Goal: Transaction & Acquisition: Purchase product/service

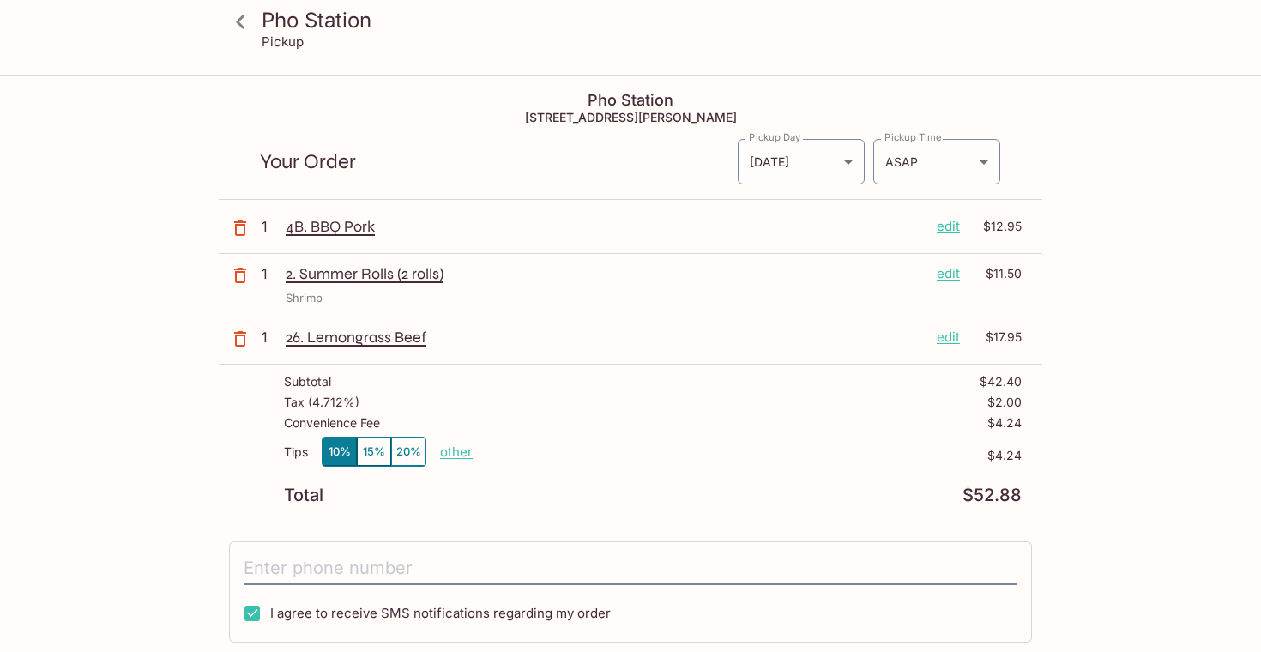
click at [243, 280] on icon "button" at bounding box center [240, 275] width 21 height 21
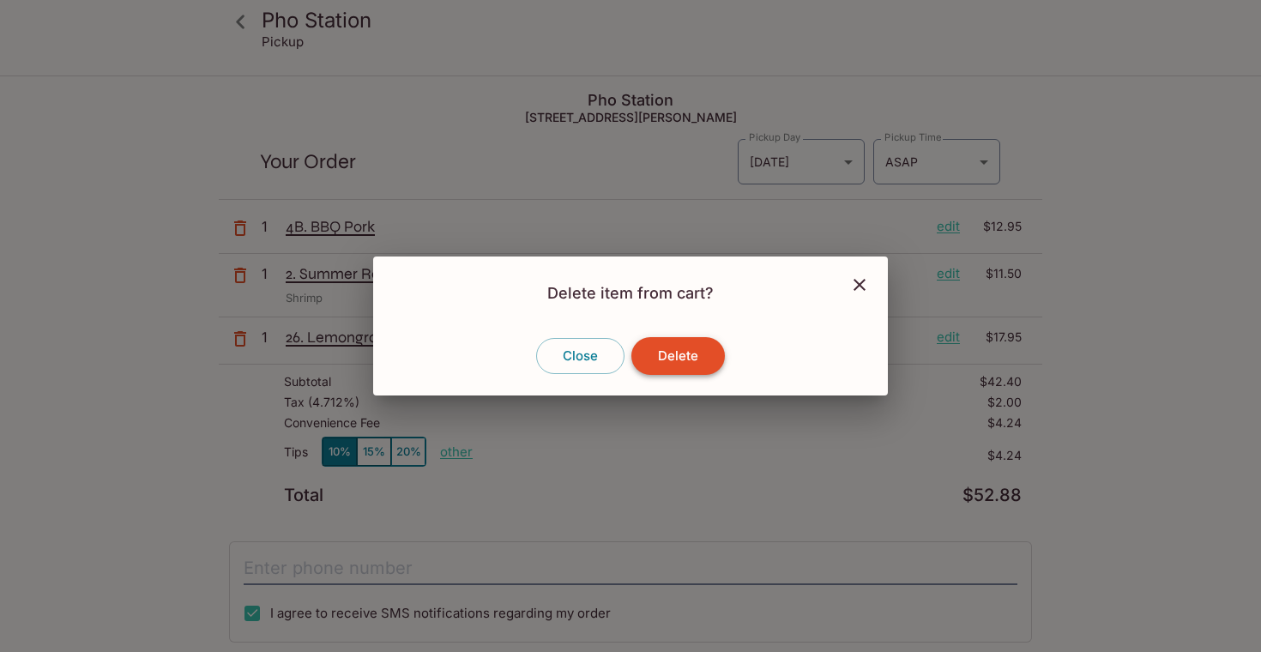
click at [695, 358] on button "Delete" at bounding box center [677, 356] width 93 height 38
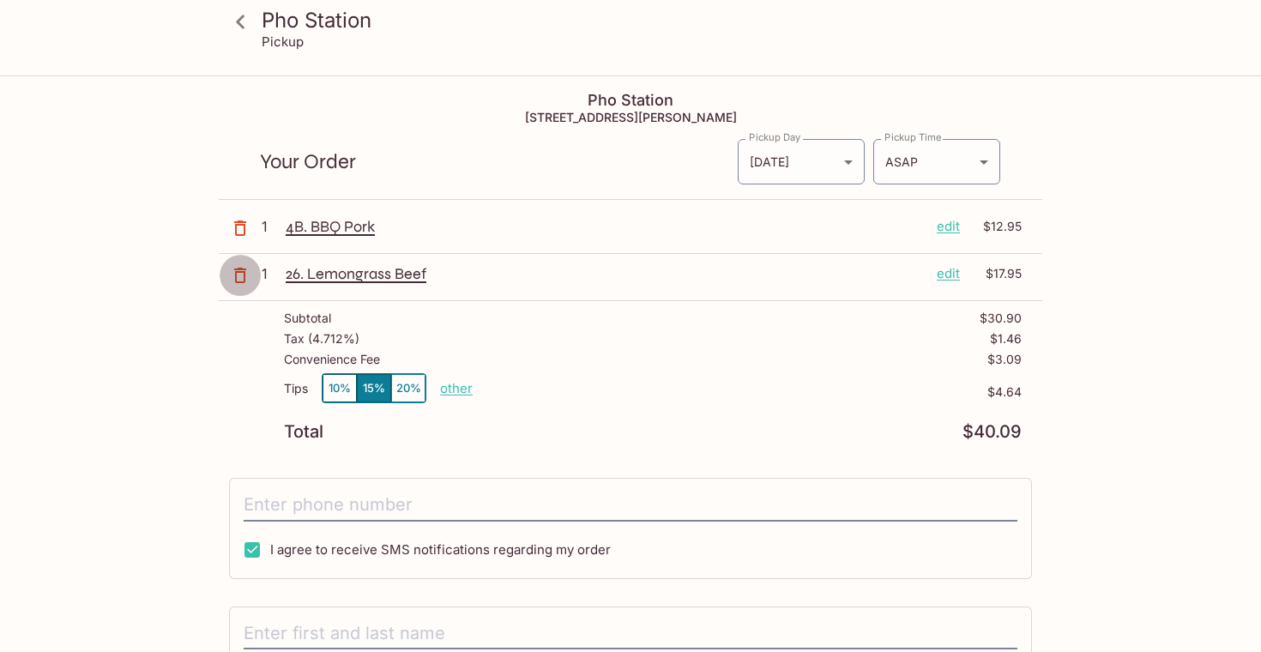
click at [239, 276] on icon "button" at bounding box center [240, 275] width 21 height 21
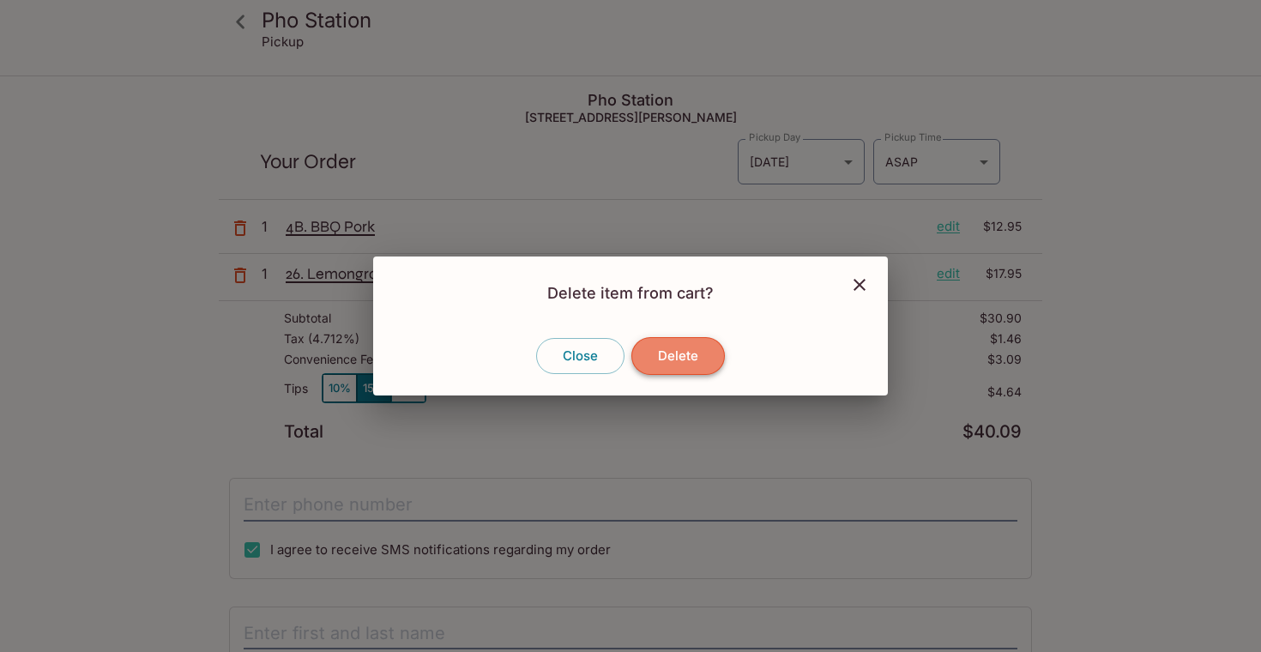
click at [680, 353] on button "Delete" at bounding box center [677, 356] width 93 height 38
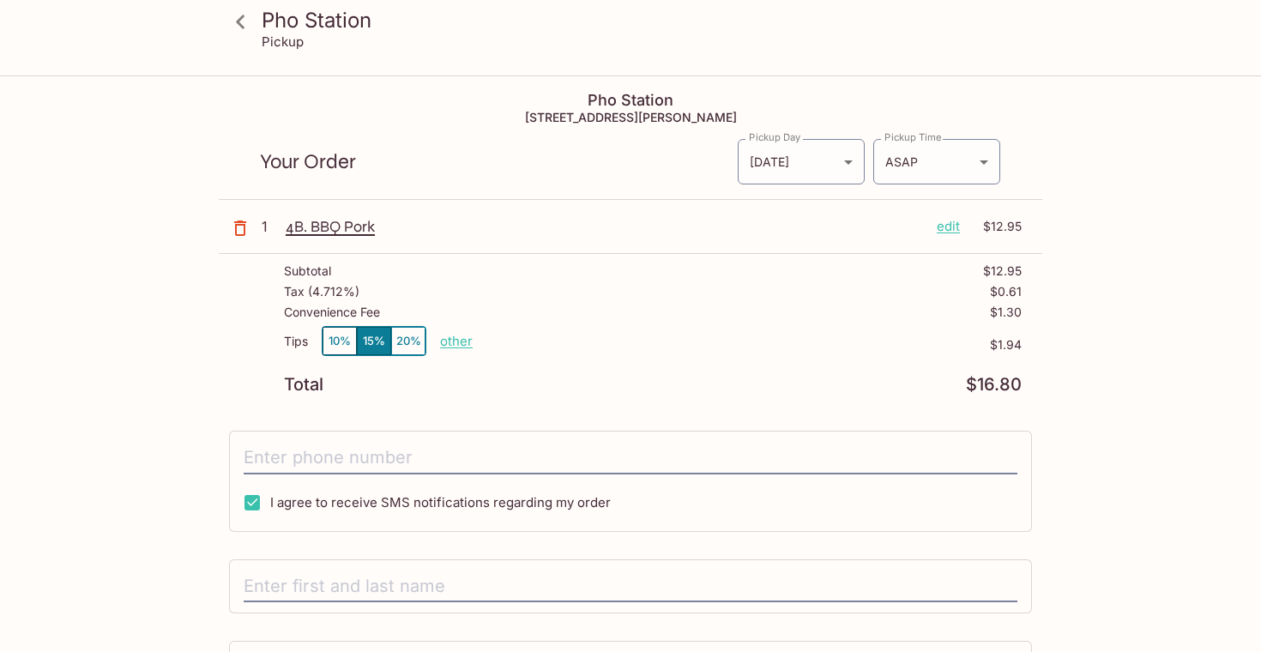
click at [242, 22] on icon at bounding box center [241, 22] width 30 height 30
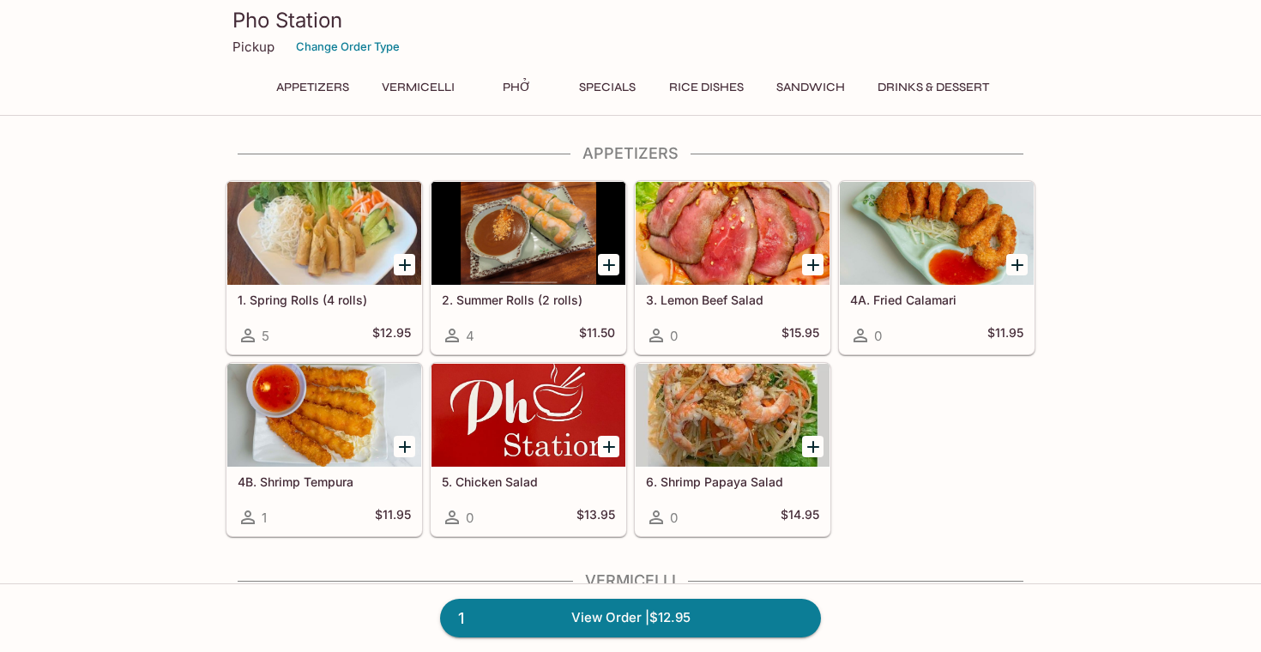
click at [614, 86] on button "Specials" at bounding box center [607, 87] width 77 height 24
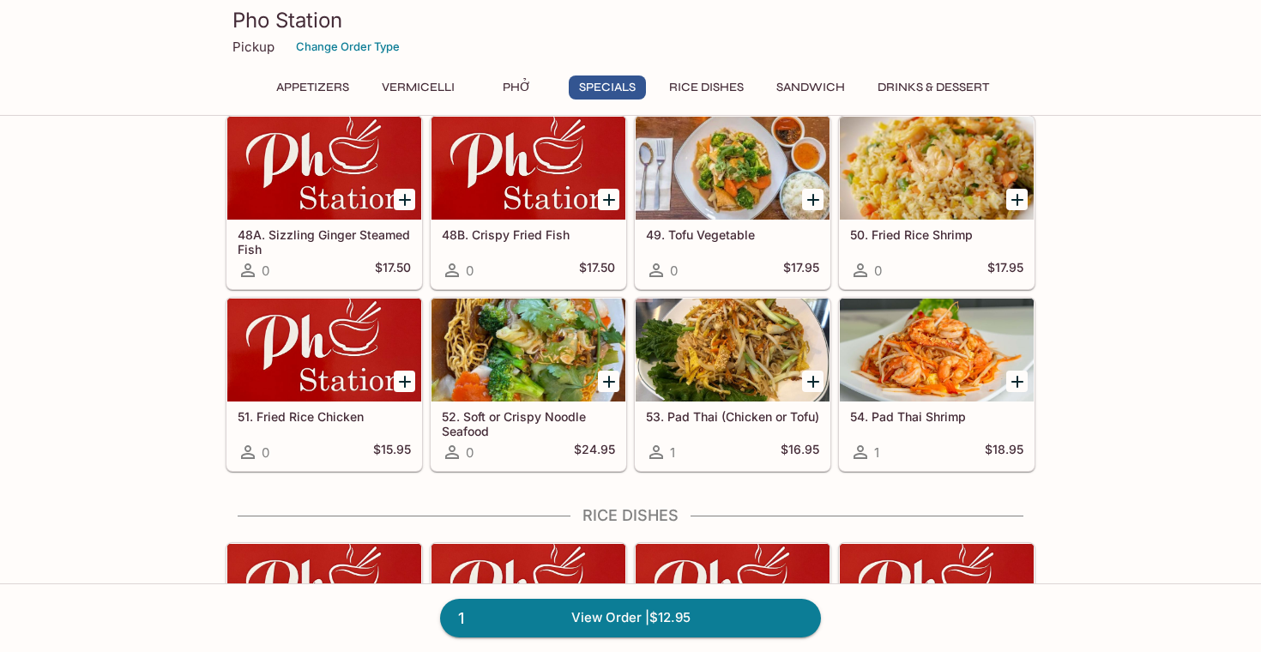
scroll to position [2266, 0]
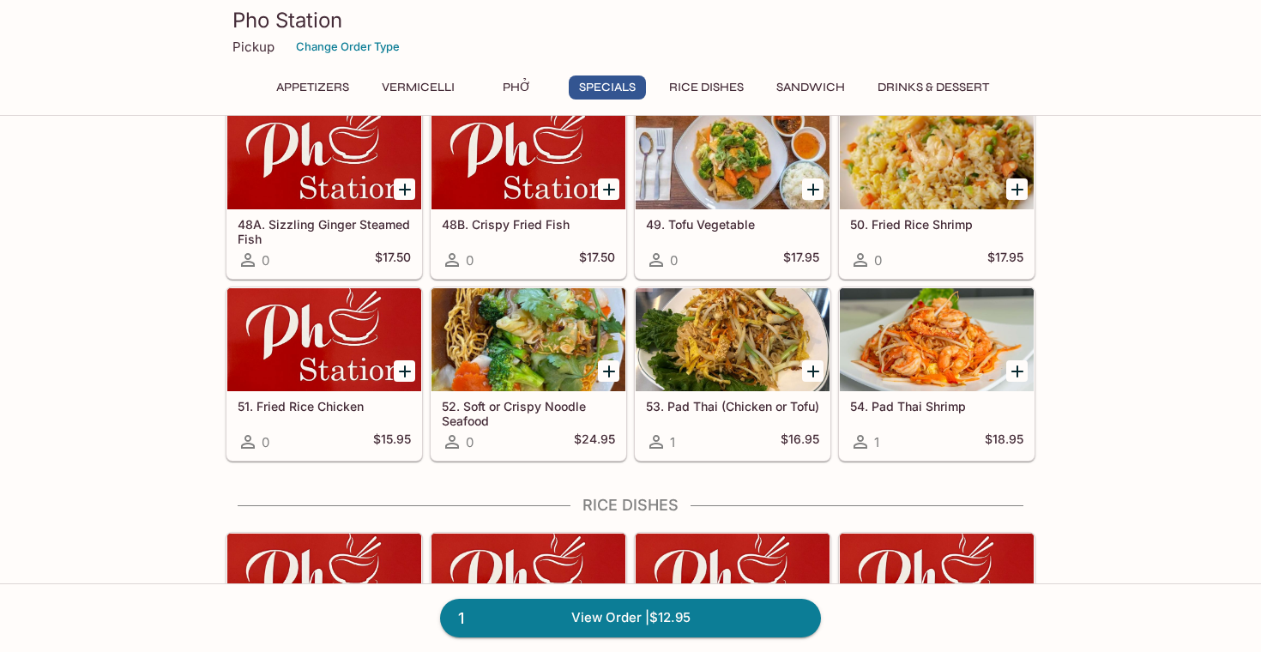
click at [510, 409] on h5 "52. Soft or Crispy Noodle Seafood" at bounding box center [528, 413] width 173 height 28
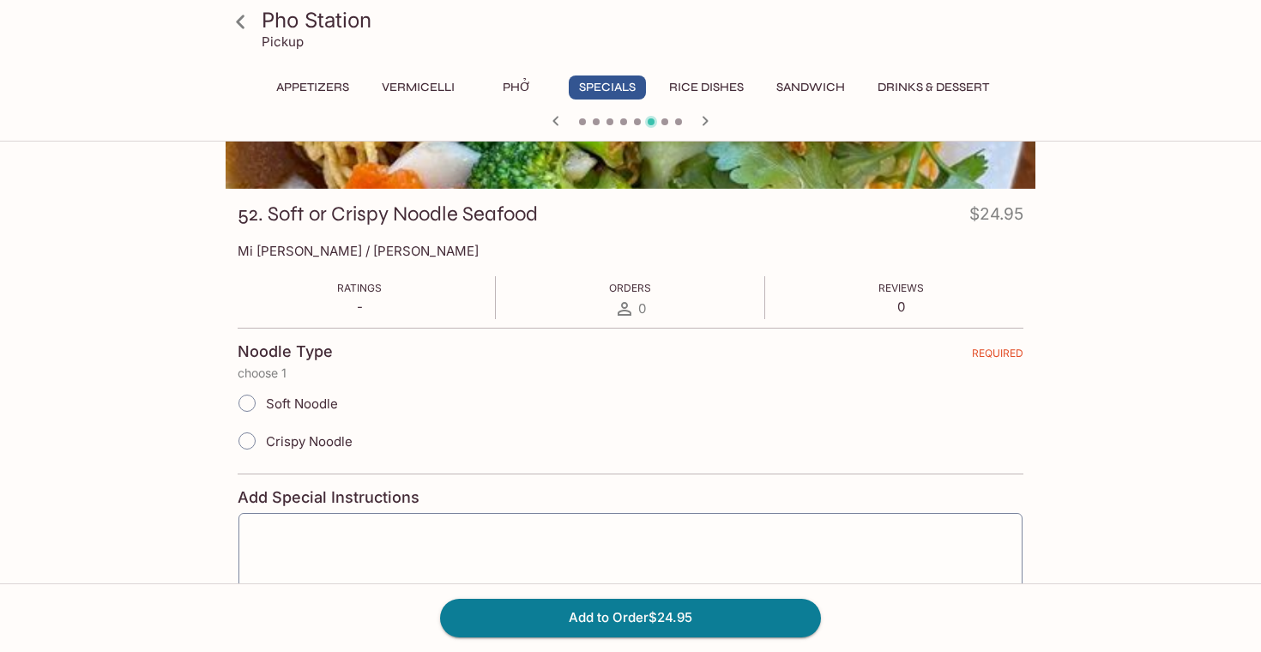
scroll to position [188, 0]
click at [250, 441] on input "Crispy Noodle" at bounding box center [247, 440] width 36 height 36
radio input "true"
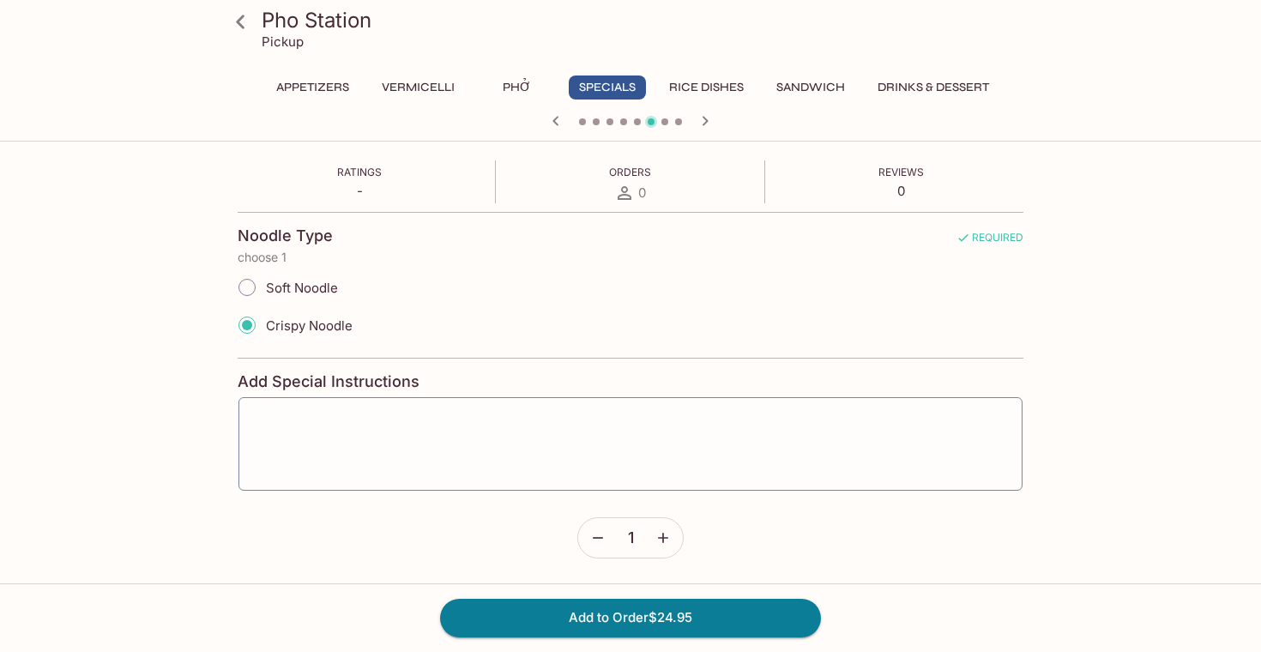
scroll to position [303, 0]
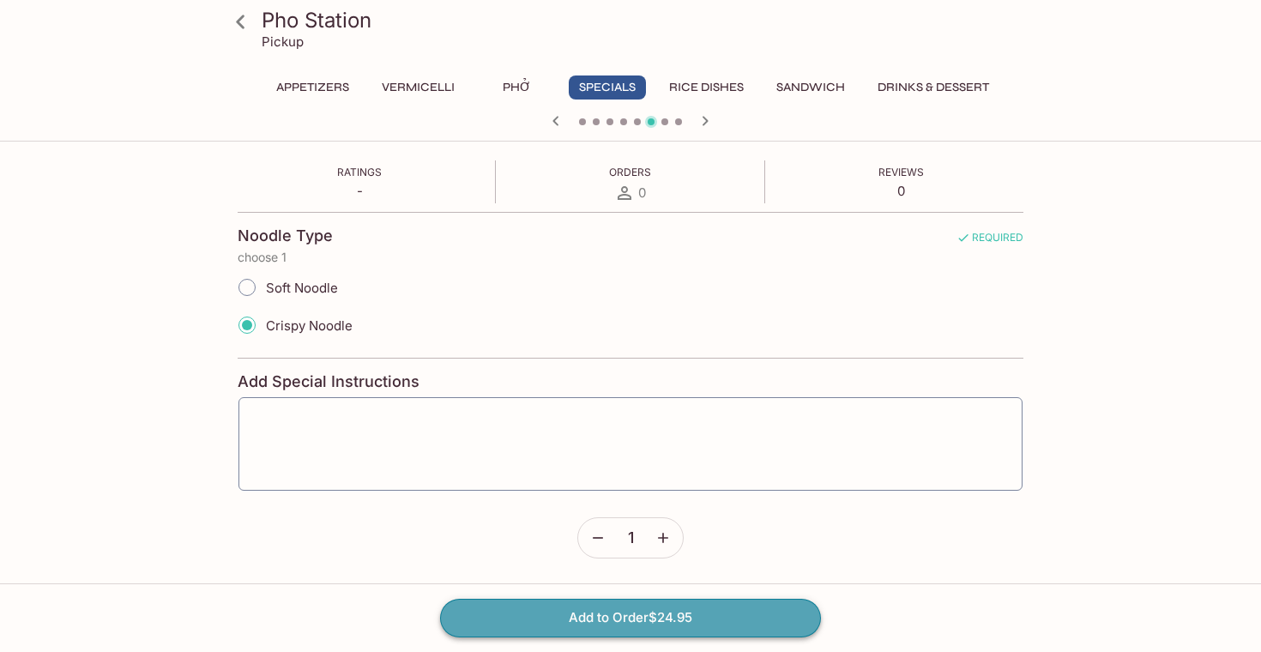
click at [616, 617] on button "Add to Order $24.95" at bounding box center [630, 618] width 381 height 38
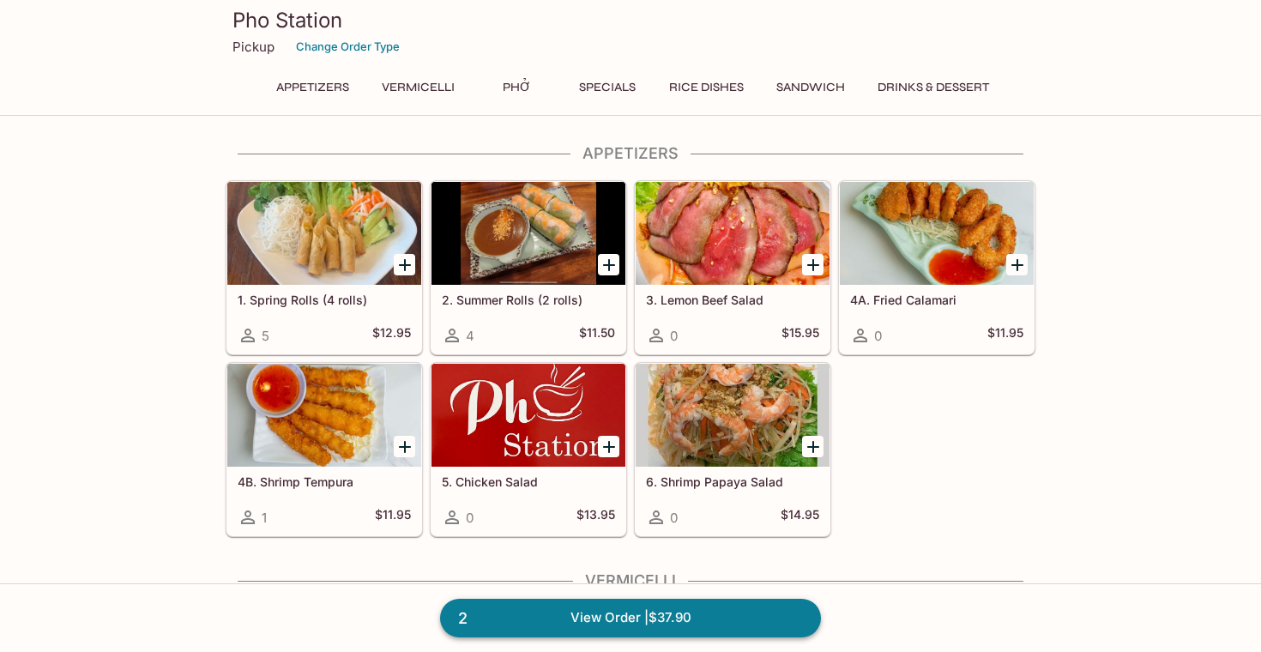
click at [677, 620] on link "2 View Order | $37.90" at bounding box center [630, 618] width 381 height 38
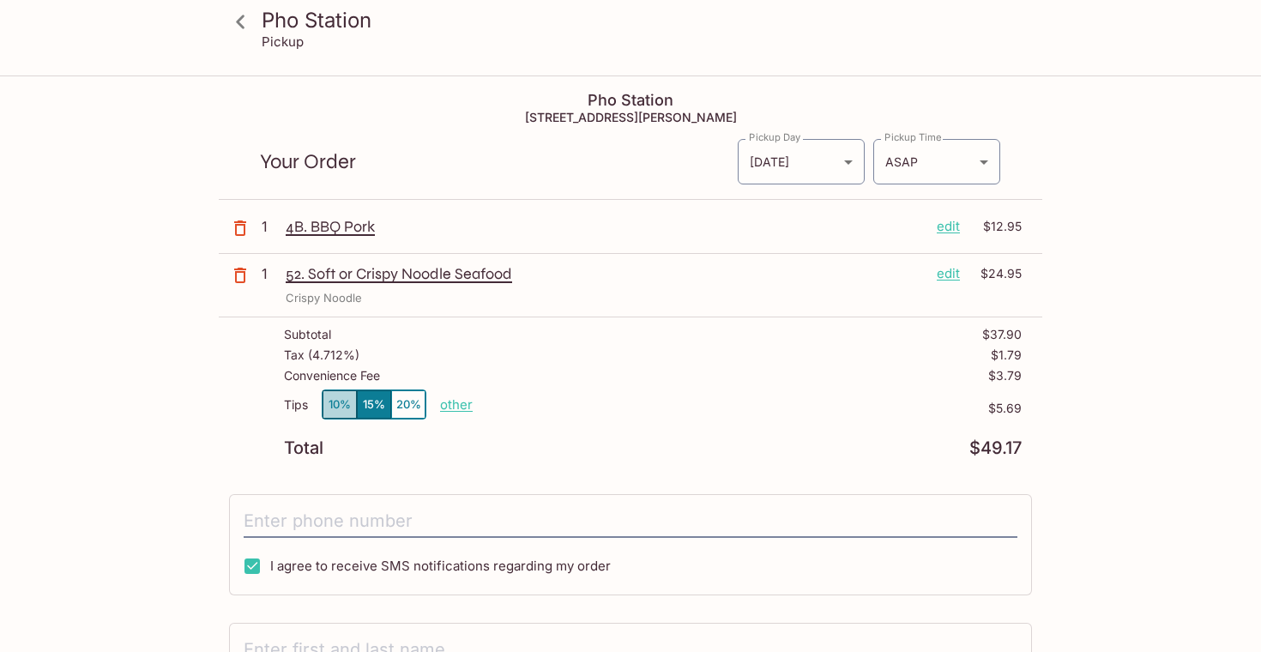
click at [332, 400] on button "10%" at bounding box center [339, 404] width 34 height 28
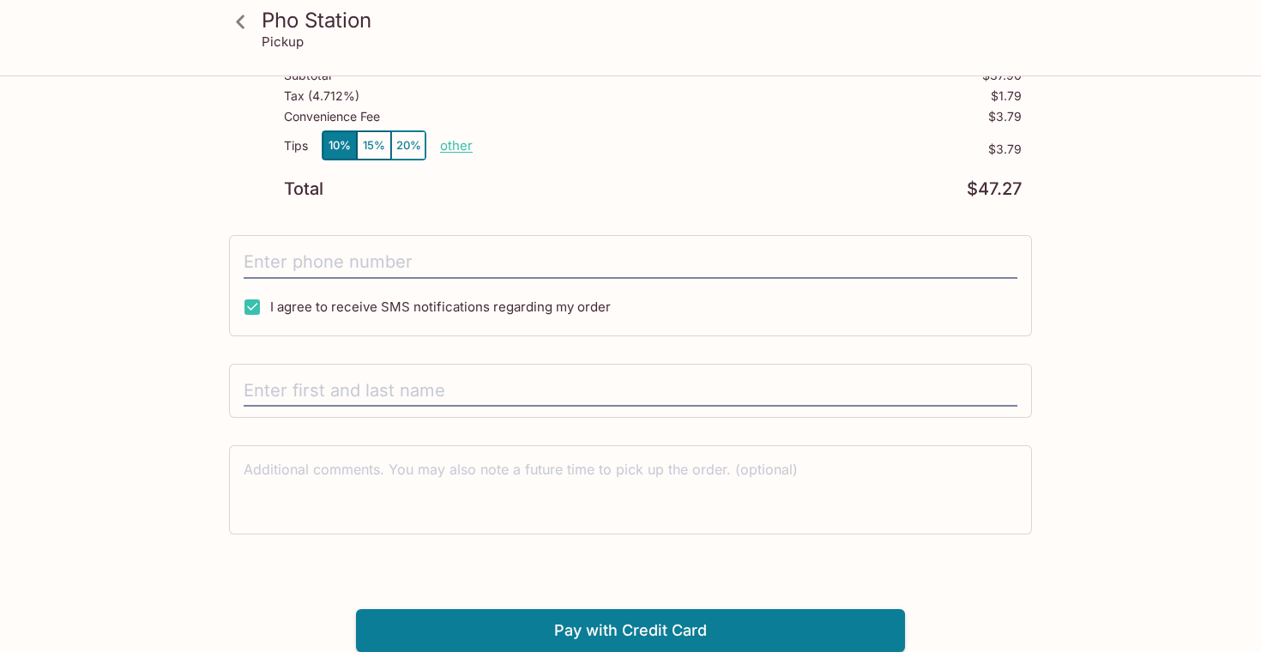
scroll to position [258, 0]
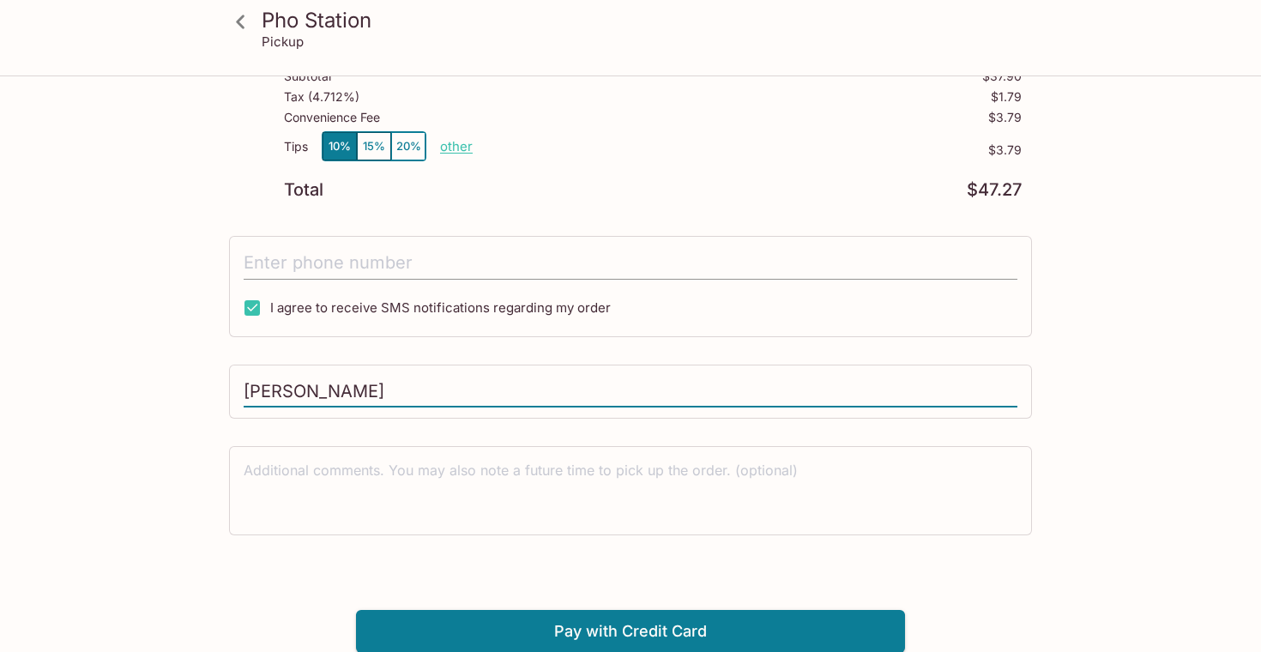
type input "[PERSON_NAME]"
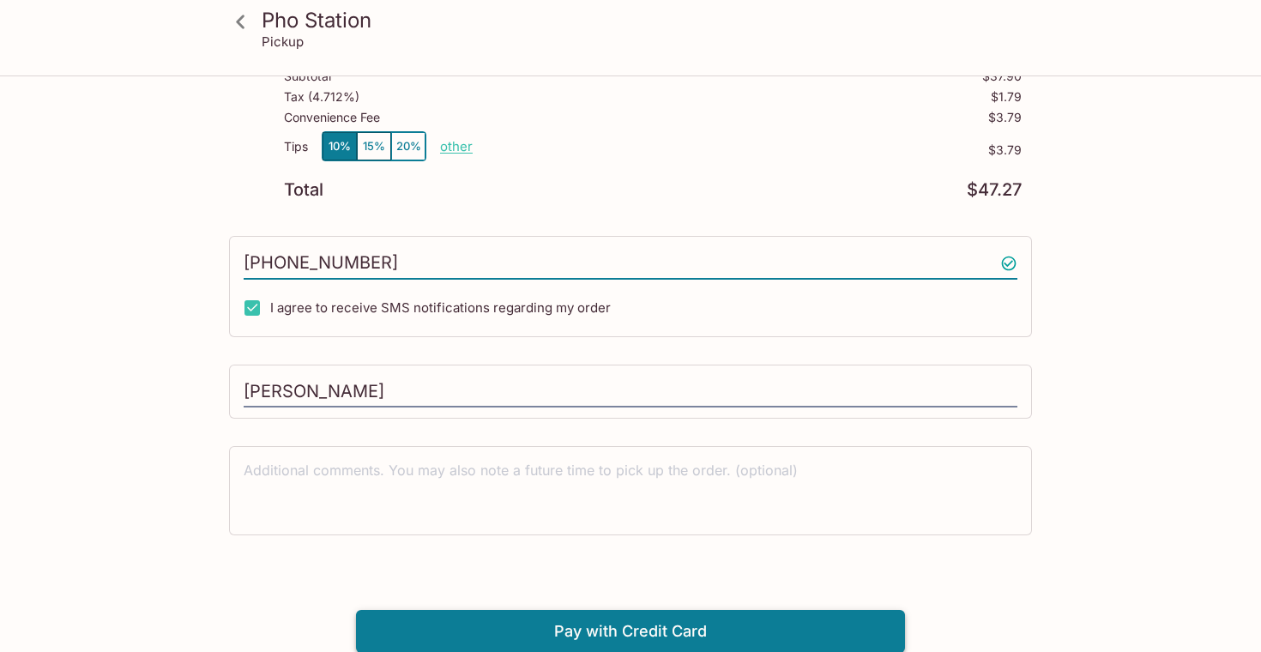
type input "[PHONE_NUMBER]"
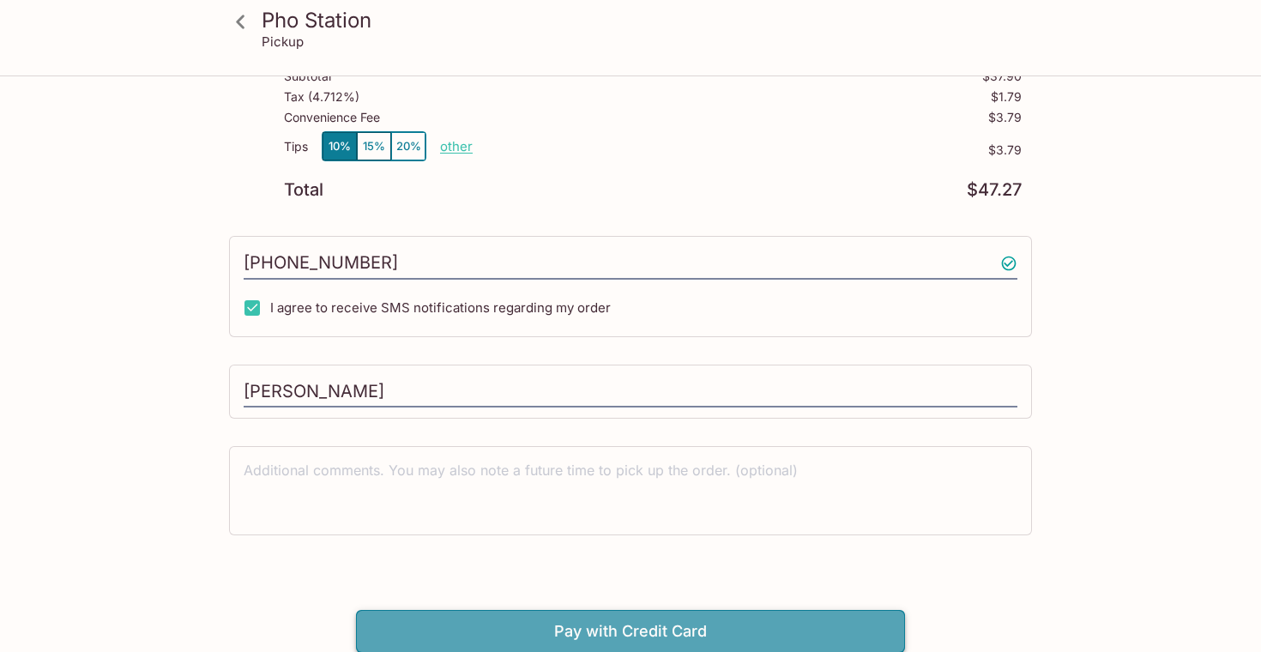
click at [637, 635] on button "Pay with Credit Card" at bounding box center [630, 631] width 549 height 43
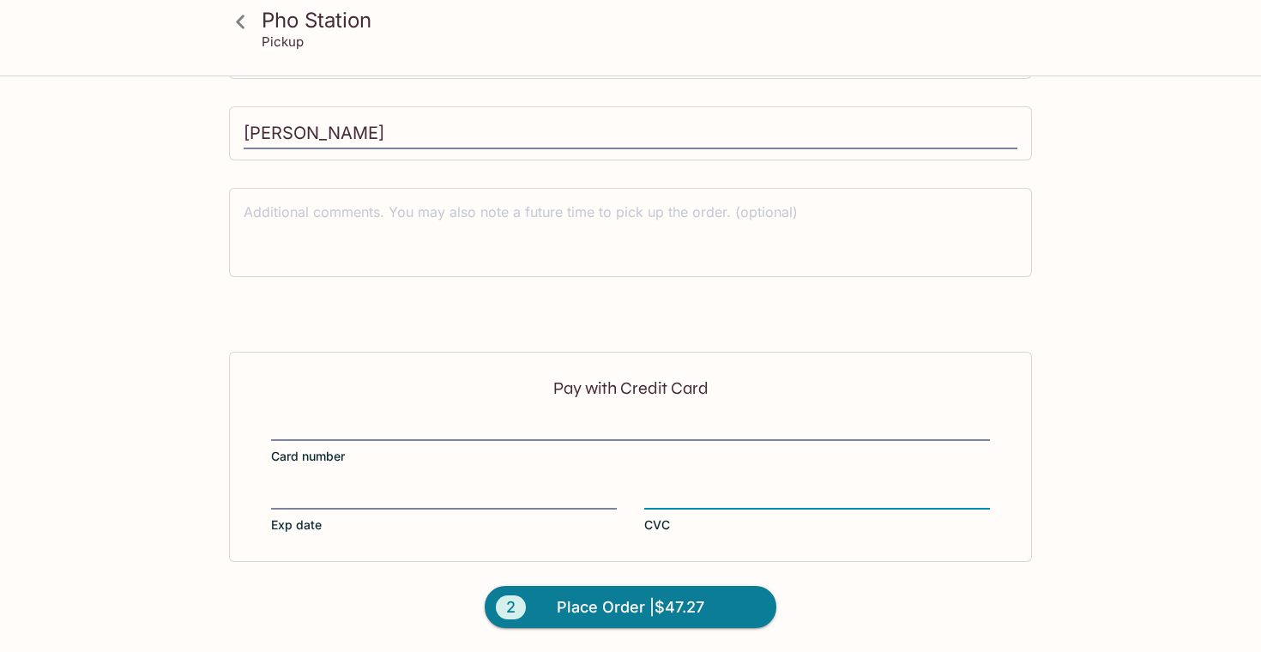
scroll to position [515, 0]
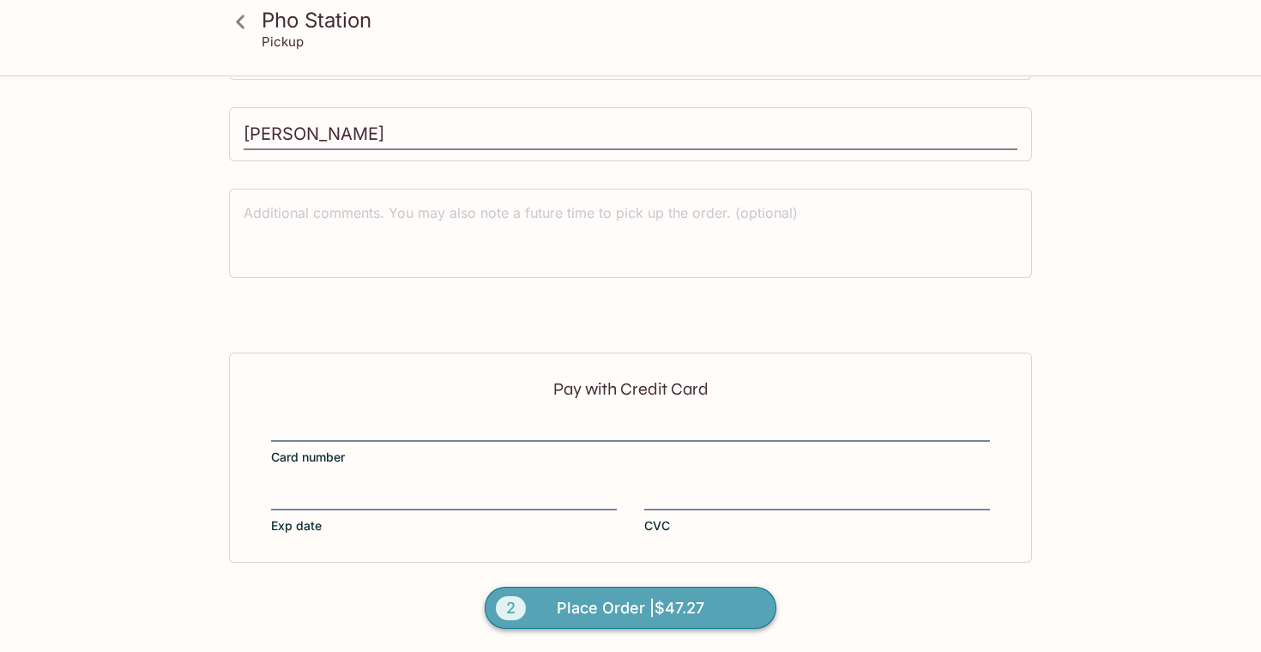
click at [605, 611] on span "Place Order | $47.27" at bounding box center [631, 607] width 148 height 27
